Goal: Find contact information: Find contact information

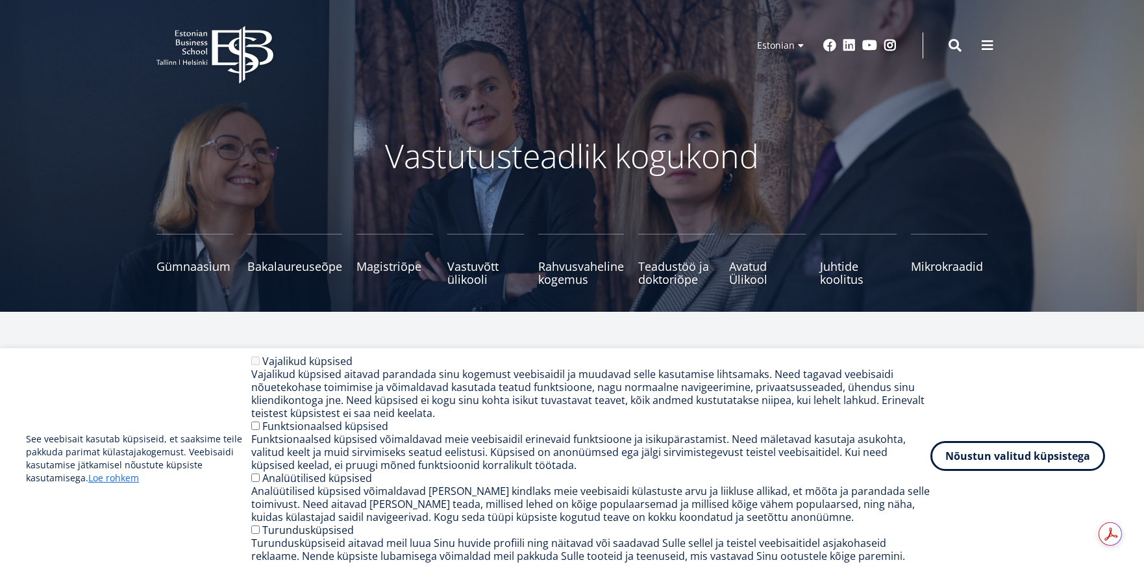
click at [1042, 455] on button "Nõustun valitud küpsistega" at bounding box center [1018, 456] width 175 height 30
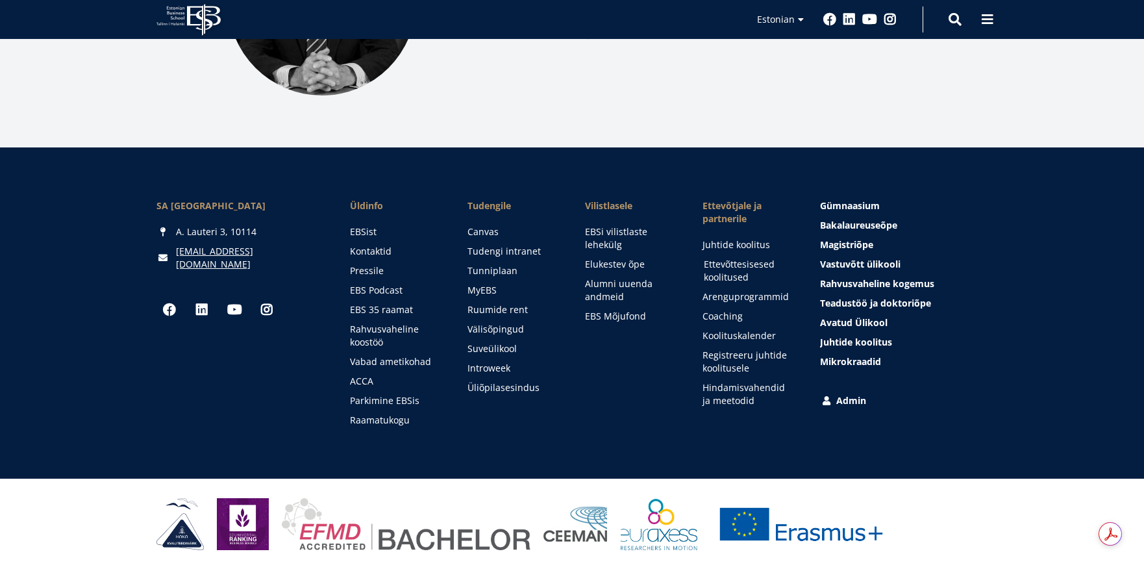
scroll to position [1798, 0]
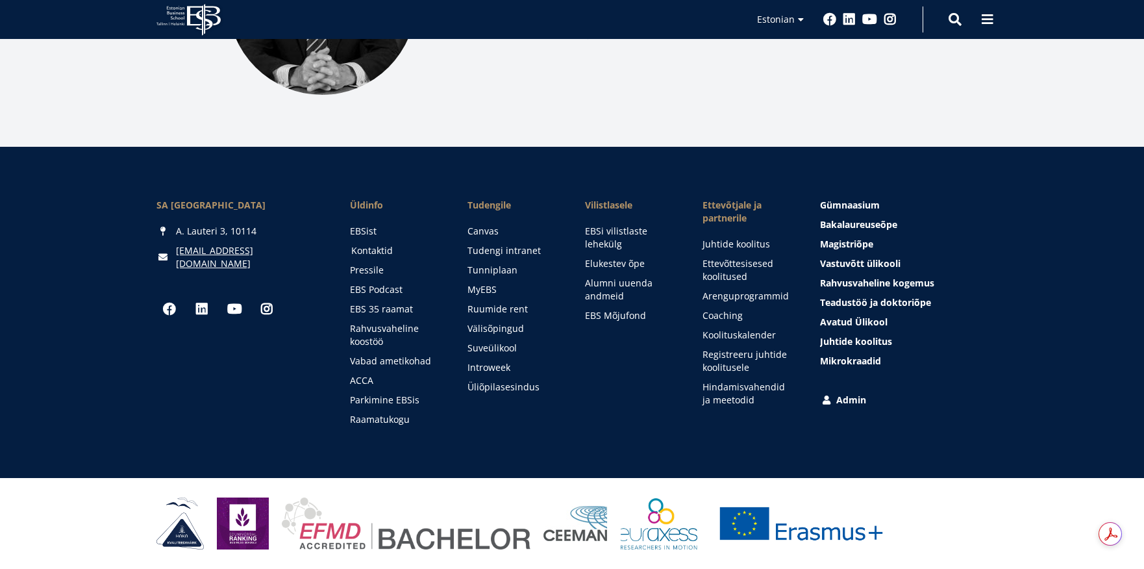
click at [360, 246] on link "Kontaktid" at bounding box center [397, 250] width 92 height 13
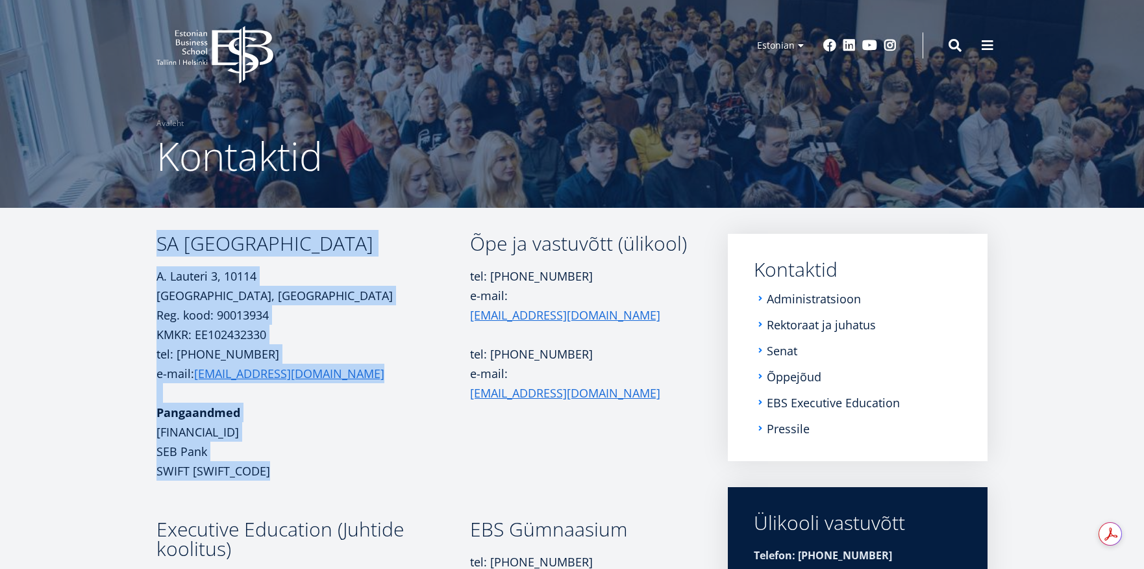
drag, startPoint x: 153, startPoint y: 239, endPoint x: 389, endPoint y: 466, distance: 327.5
click at [388, 468] on div "SA Estonian Business School A. Lauteri 3, 10114 Tallinn, Eesti Reg. kood: 90013…" at bounding box center [572, 477] width 935 height 487
copy div "SA Estonian Business School A. Lauteri 3, 10114 Tallinn, Eesti Reg. kood: 90013…"
